Goal: Information Seeking & Learning: Learn about a topic

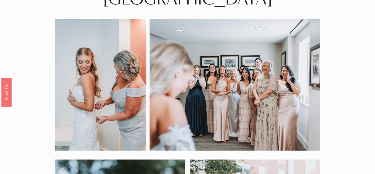
scroll to position [23, 0]
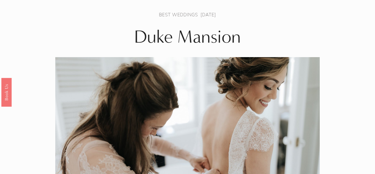
scroll to position [24, 0]
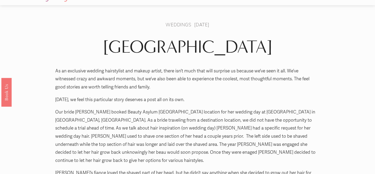
scroll to position [15, 0]
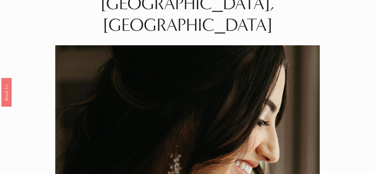
scroll to position [4, 0]
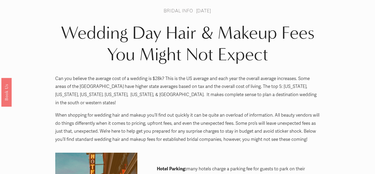
scroll to position [11, 0]
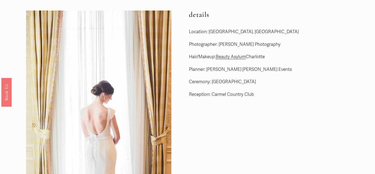
scroll to position [4, 0]
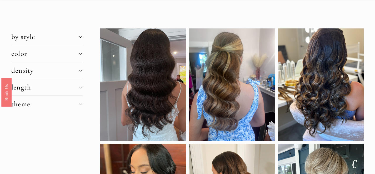
scroll to position [17, 0]
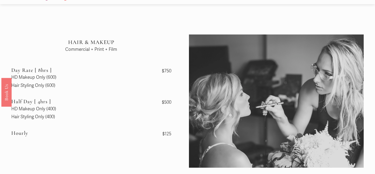
scroll to position [16, 0]
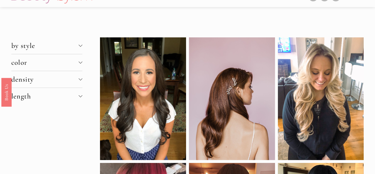
scroll to position [12, 0]
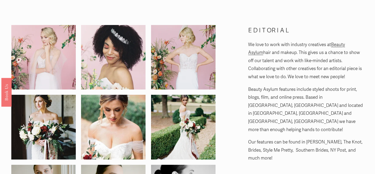
scroll to position [26, 0]
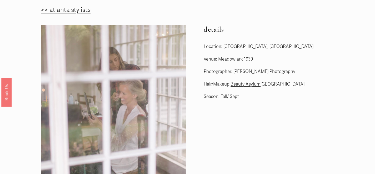
scroll to position [8, 0]
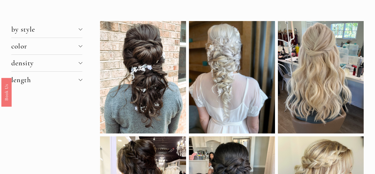
scroll to position [17, 0]
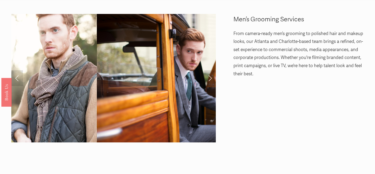
scroll to position [7, 0]
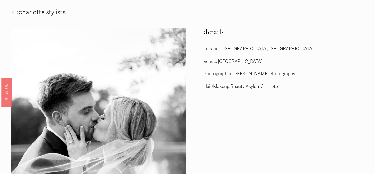
scroll to position [23, 0]
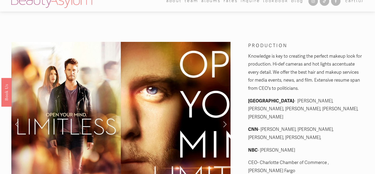
scroll to position [5, 0]
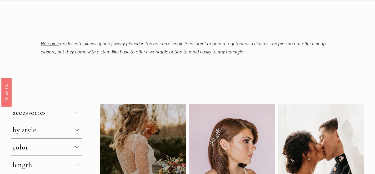
scroll to position [19, 0]
